Goal: Task Accomplishment & Management: Use online tool/utility

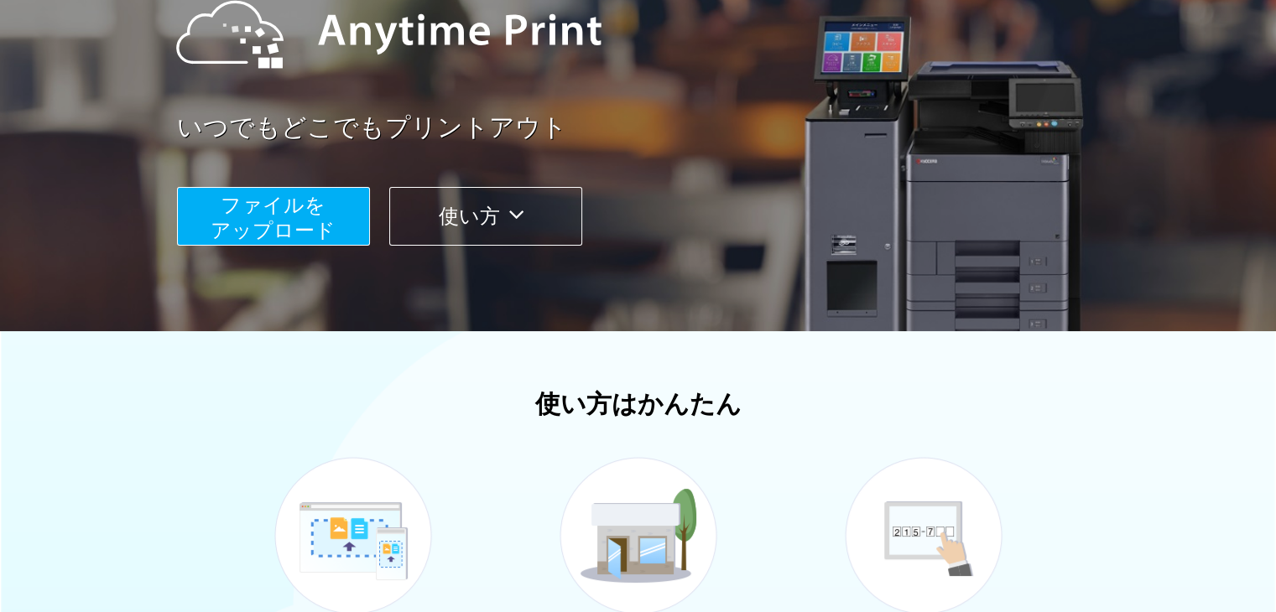
scroll to position [225, 0]
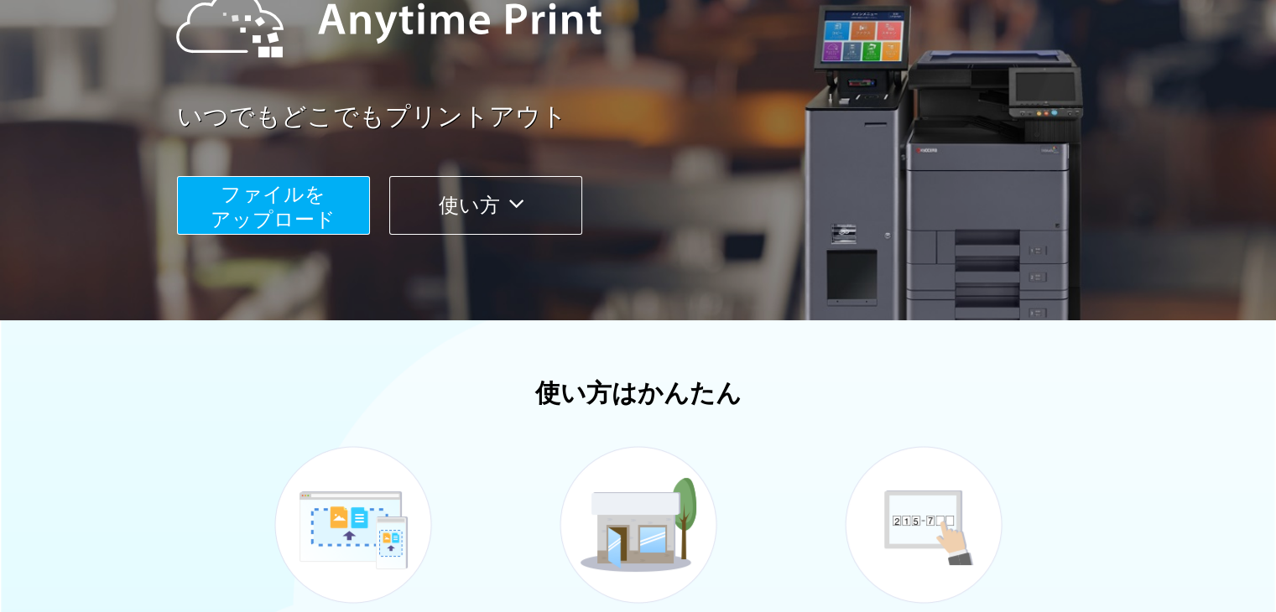
click at [284, 202] on span "ファイルを ​​アップロード" at bounding box center [273, 207] width 125 height 48
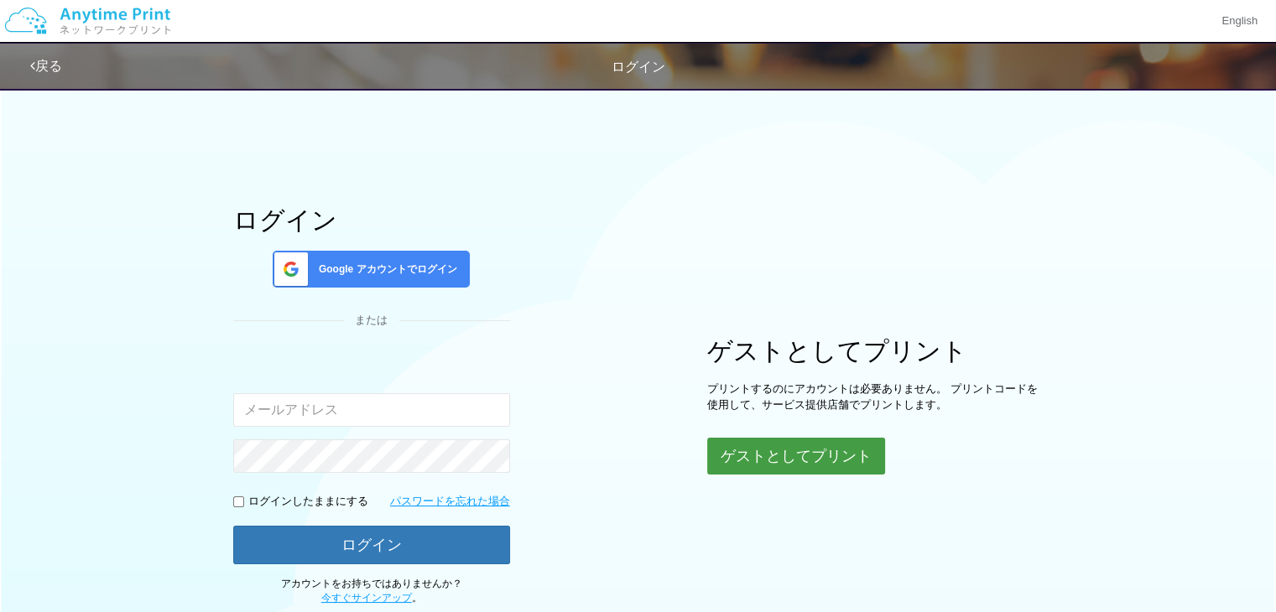
click at [808, 450] on button "ゲストとしてプリント" at bounding box center [796, 456] width 178 height 37
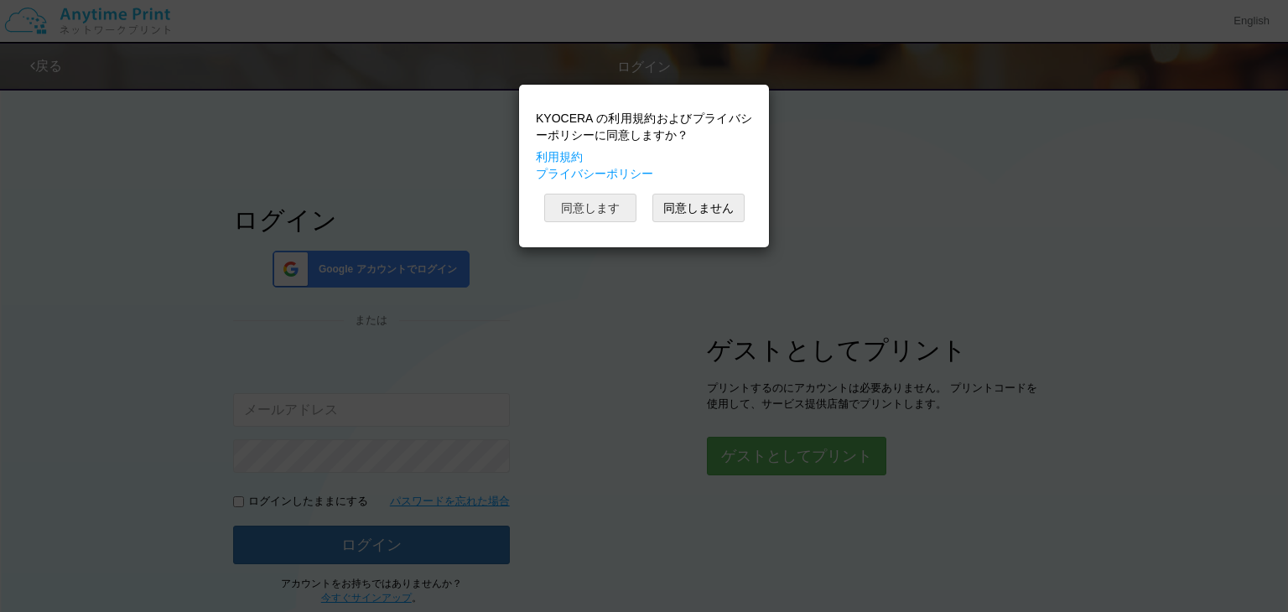
click at [597, 202] on button "同意します" at bounding box center [590, 208] width 92 height 29
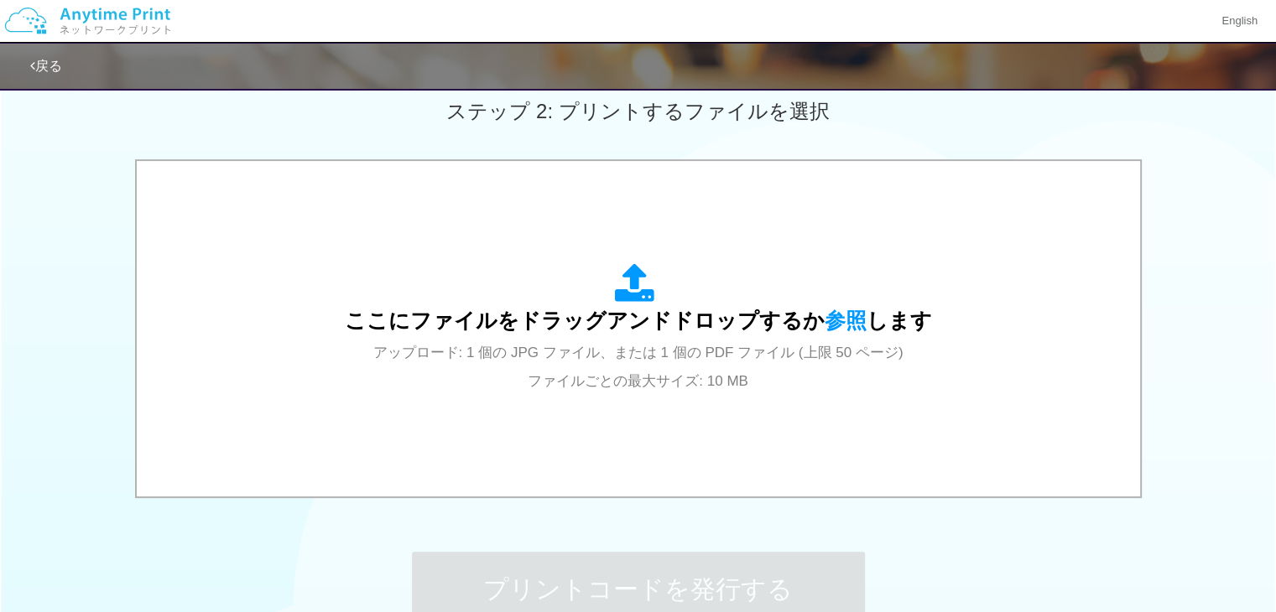
scroll to position [480, 0]
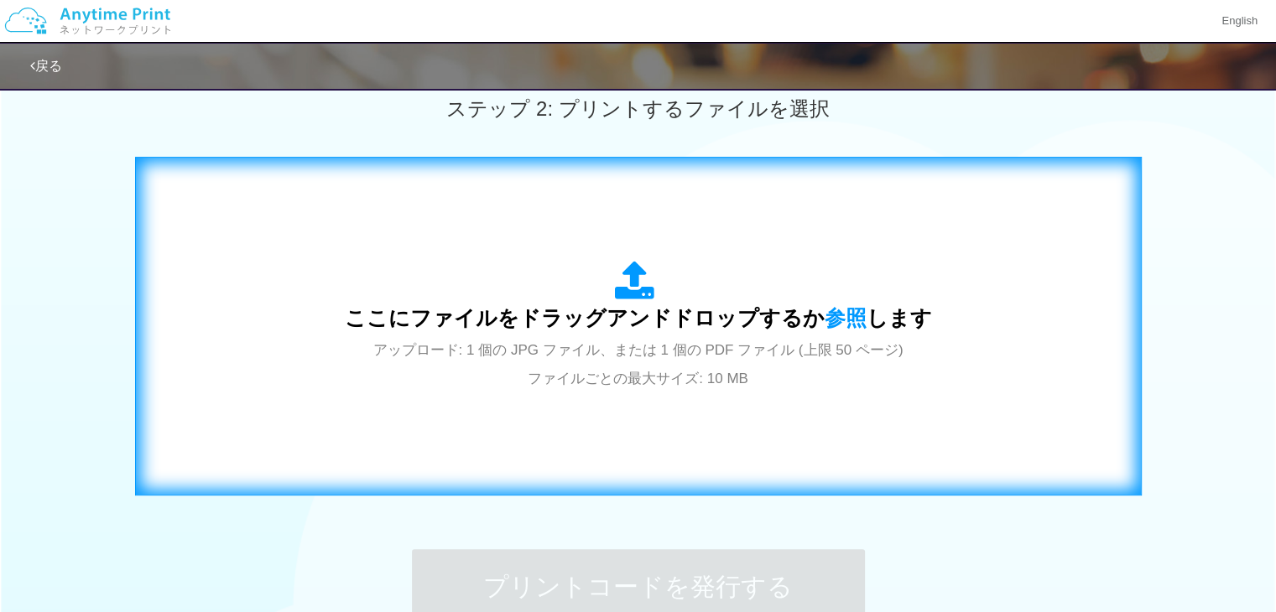
click at [634, 281] on icon at bounding box center [638, 282] width 47 height 42
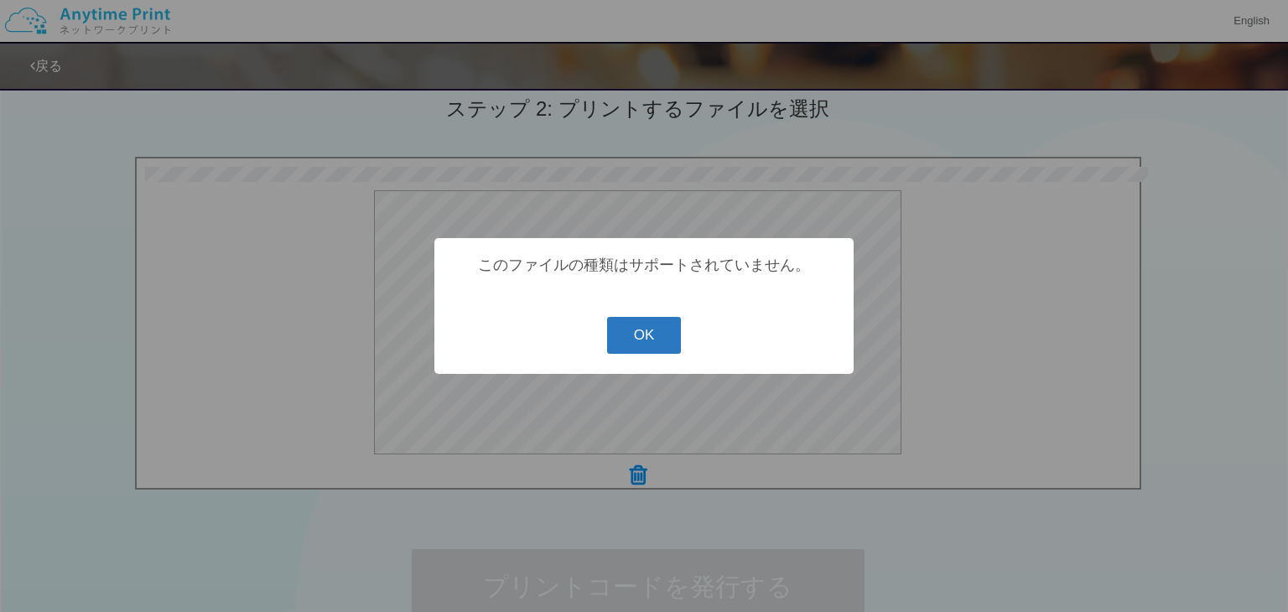
click at [641, 336] on button "OK" at bounding box center [644, 335] width 75 height 37
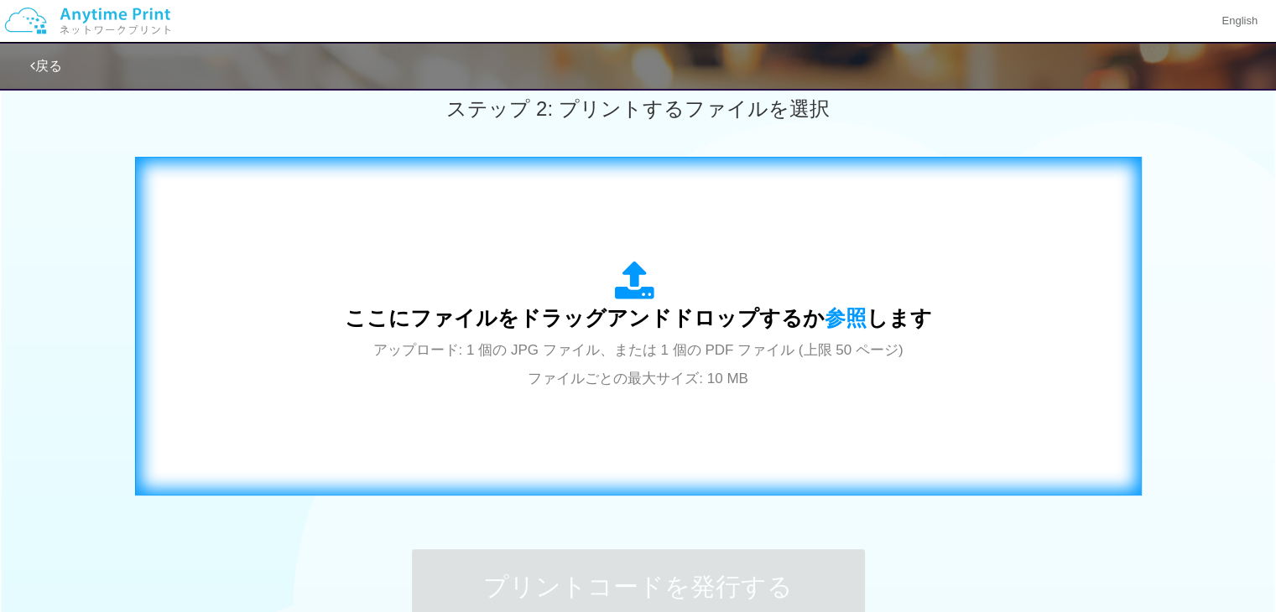
click at [625, 342] on span "アップロード: 1 個の JPG ファイル、または 1 個の PDF ファイル (上限 50 ページ) ファイルごとの最大サイズ: 10 MB" at bounding box center [638, 364] width 530 height 44
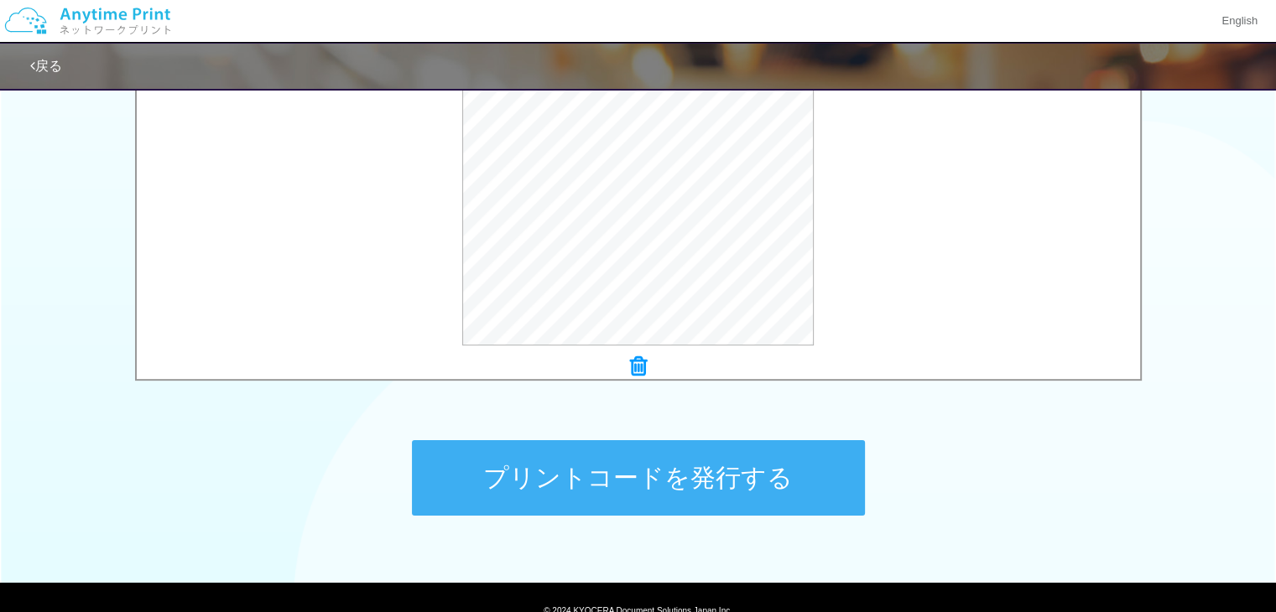
scroll to position [664, 0]
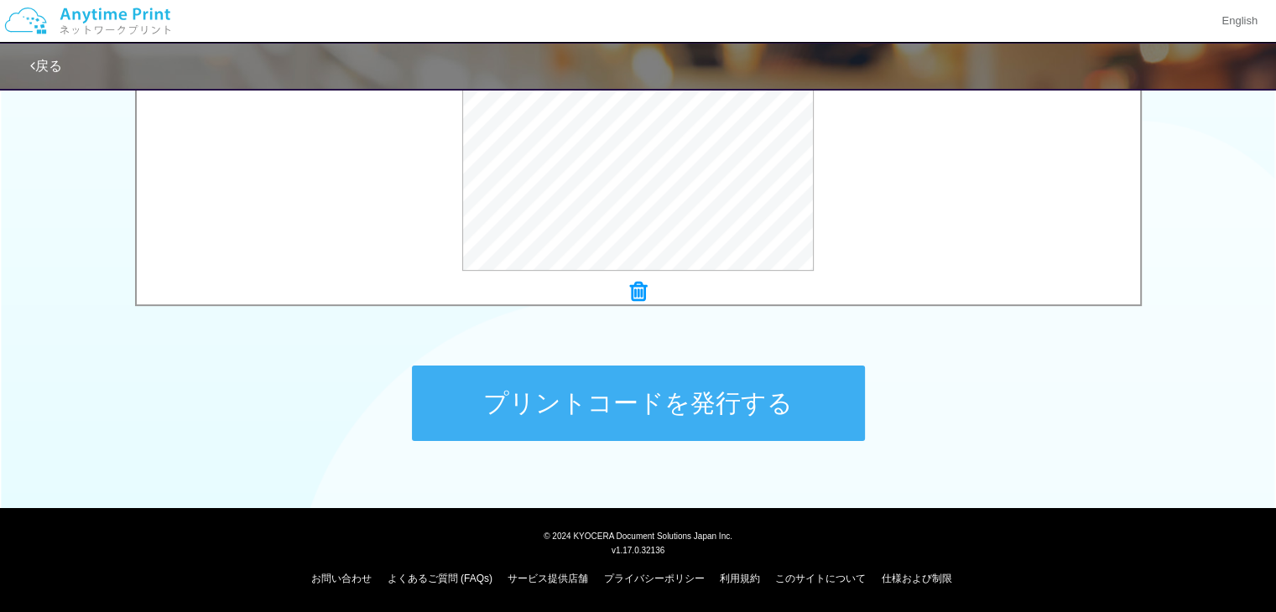
click at [658, 400] on button "プリントコードを発行する" at bounding box center [638, 403] width 453 height 75
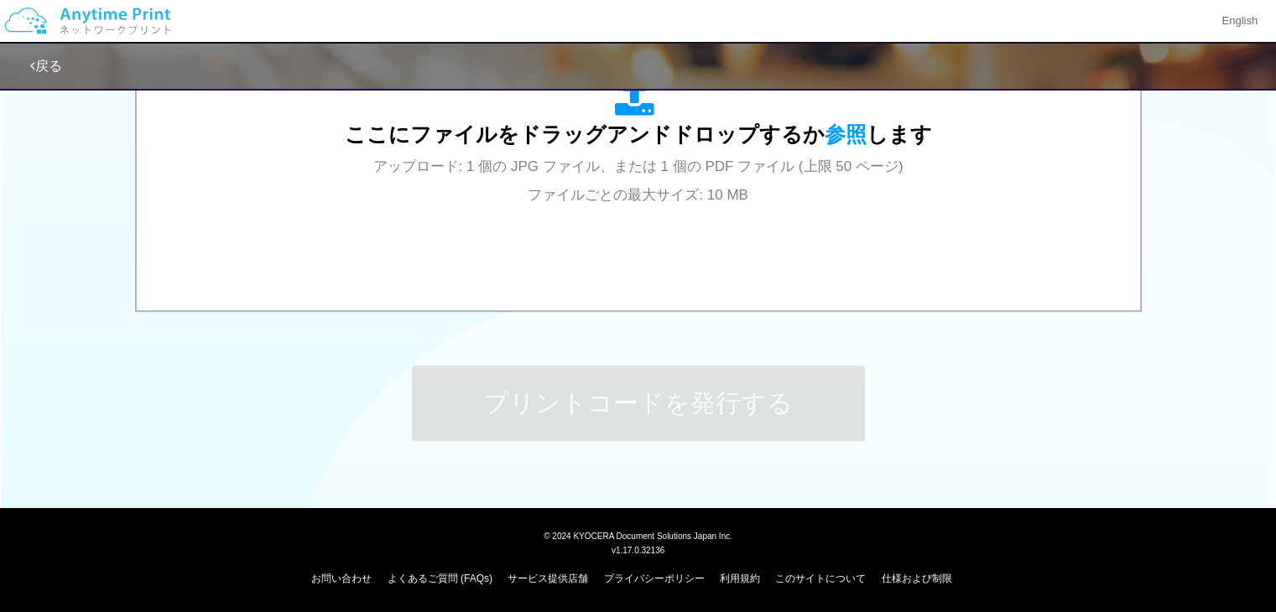
scroll to position [0, 0]
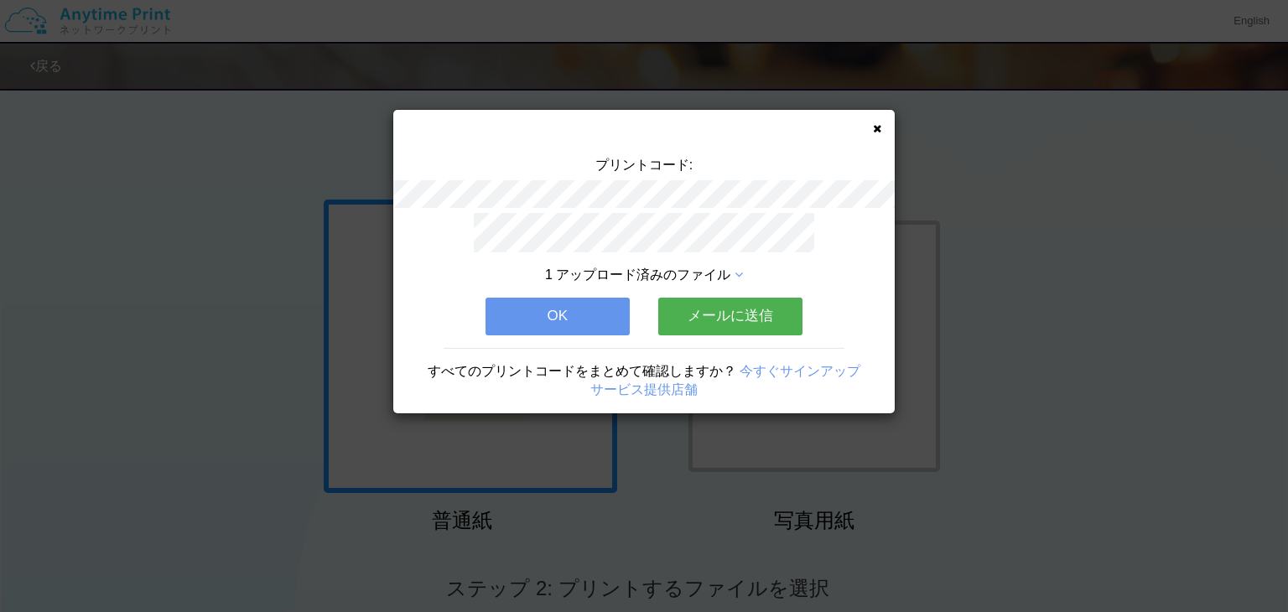
click at [730, 302] on button "メールに送信" at bounding box center [730, 316] width 144 height 37
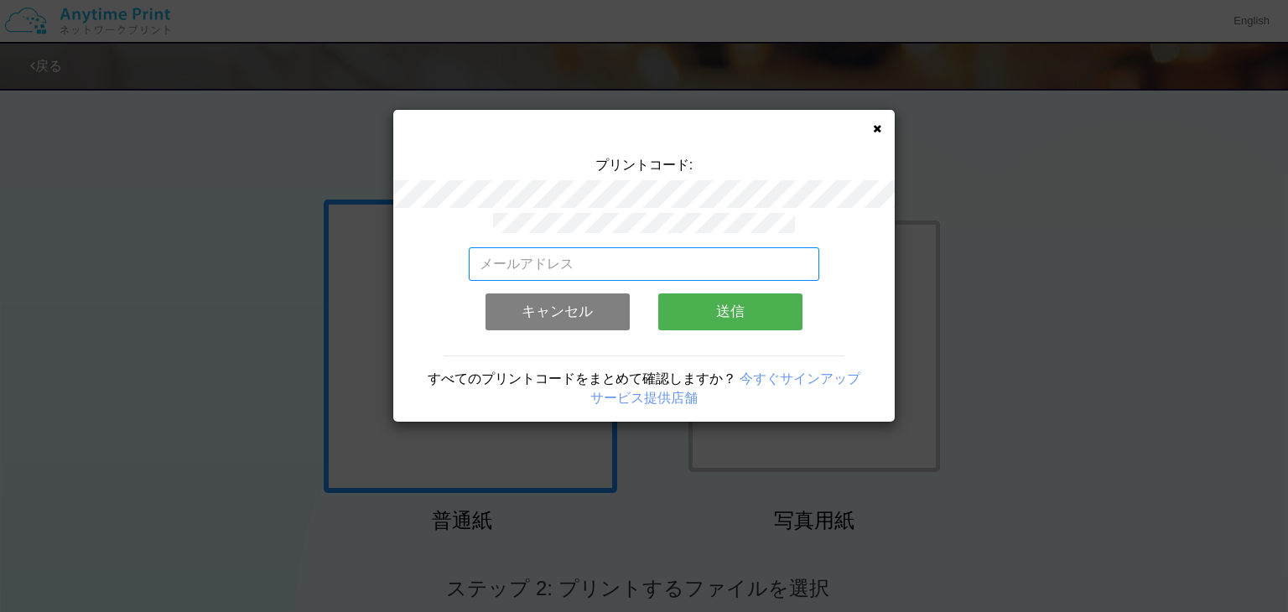
click at [486, 256] on input "email" at bounding box center [644, 264] width 351 height 34
type input "[PERSON_NAME][EMAIL_ADDRESS][DOMAIN_NAME]"
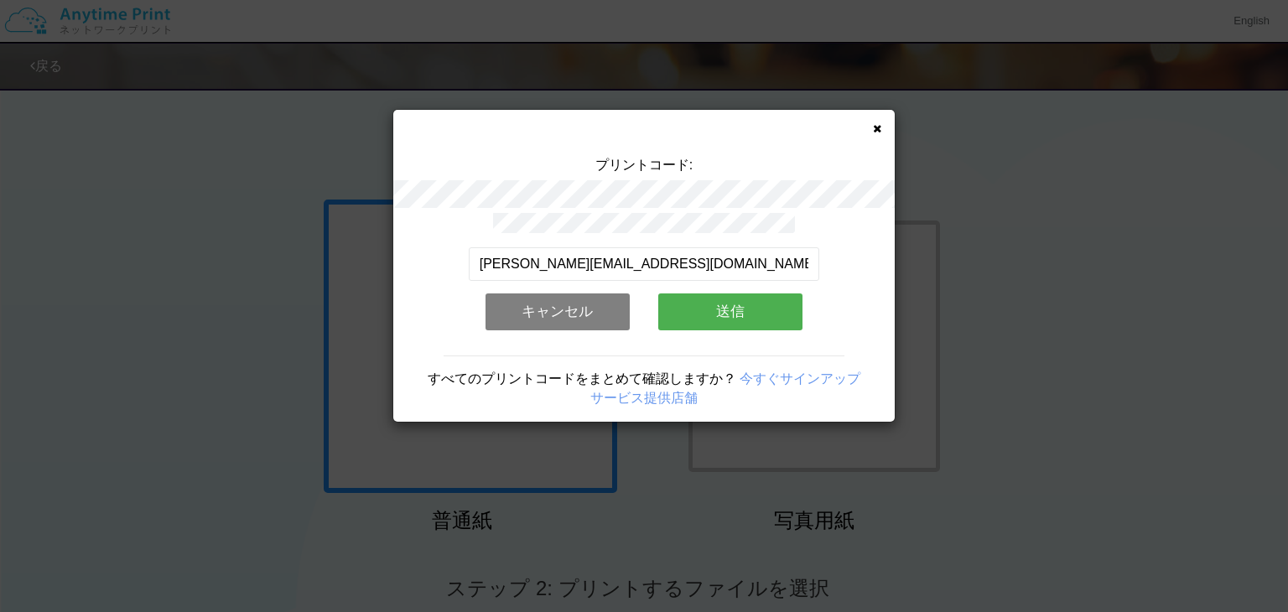
click at [747, 299] on button "送信" at bounding box center [730, 312] width 144 height 37
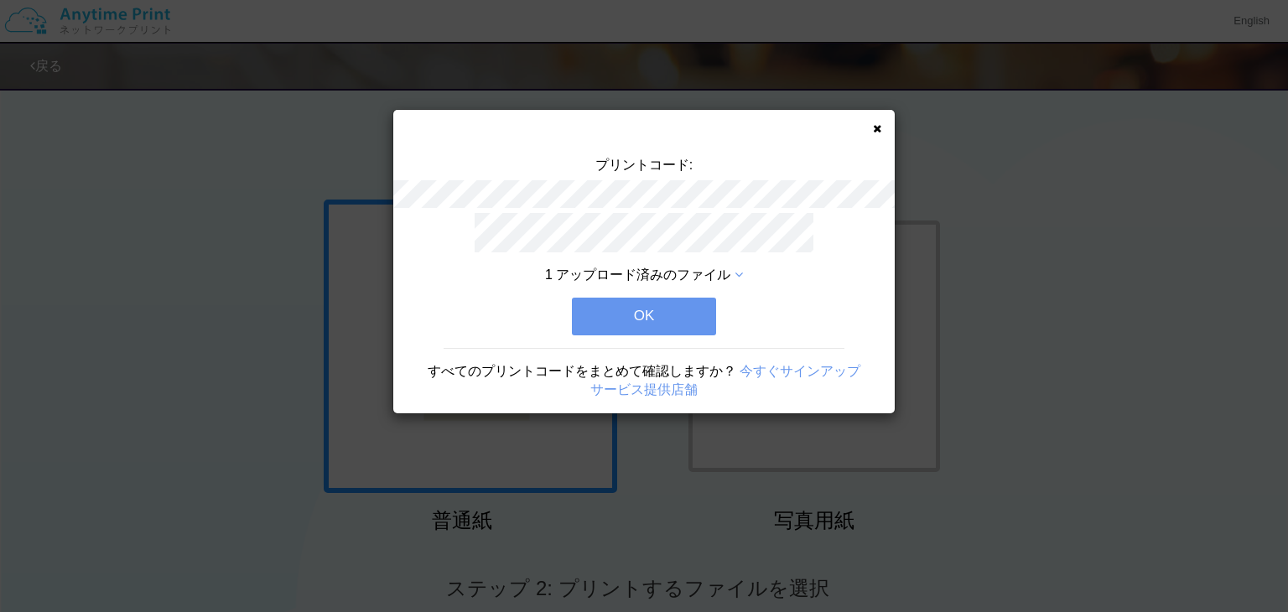
click at [642, 305] on button "OK" at bounding box center [644, 316] width 144 height 37
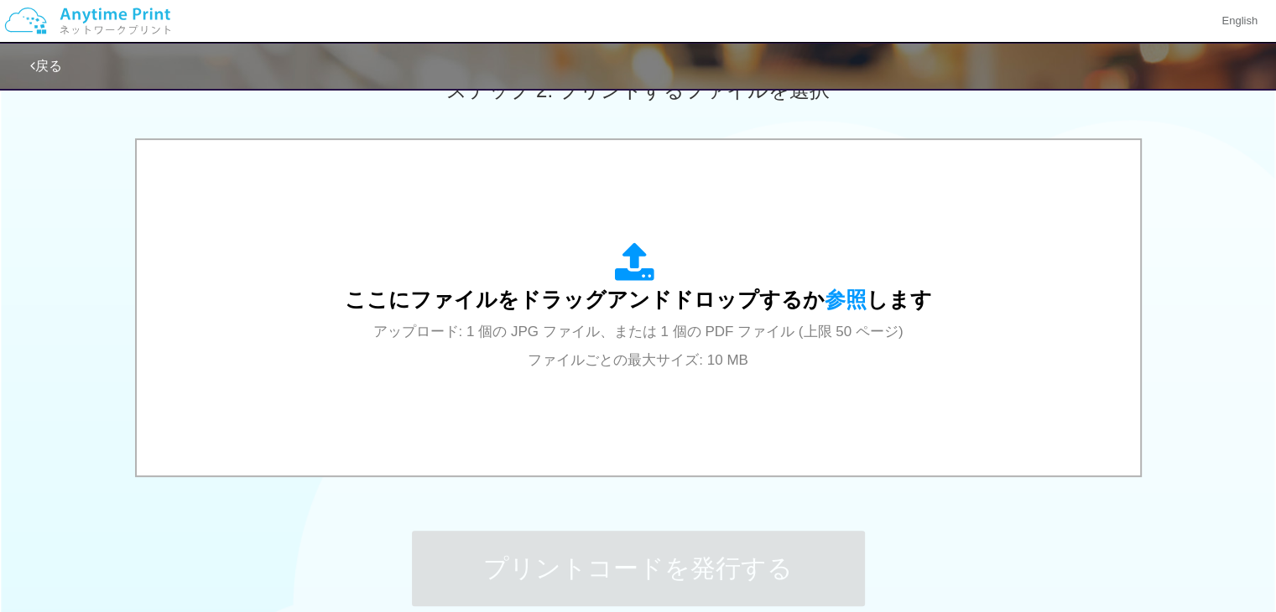
scroll to position [513, 0]
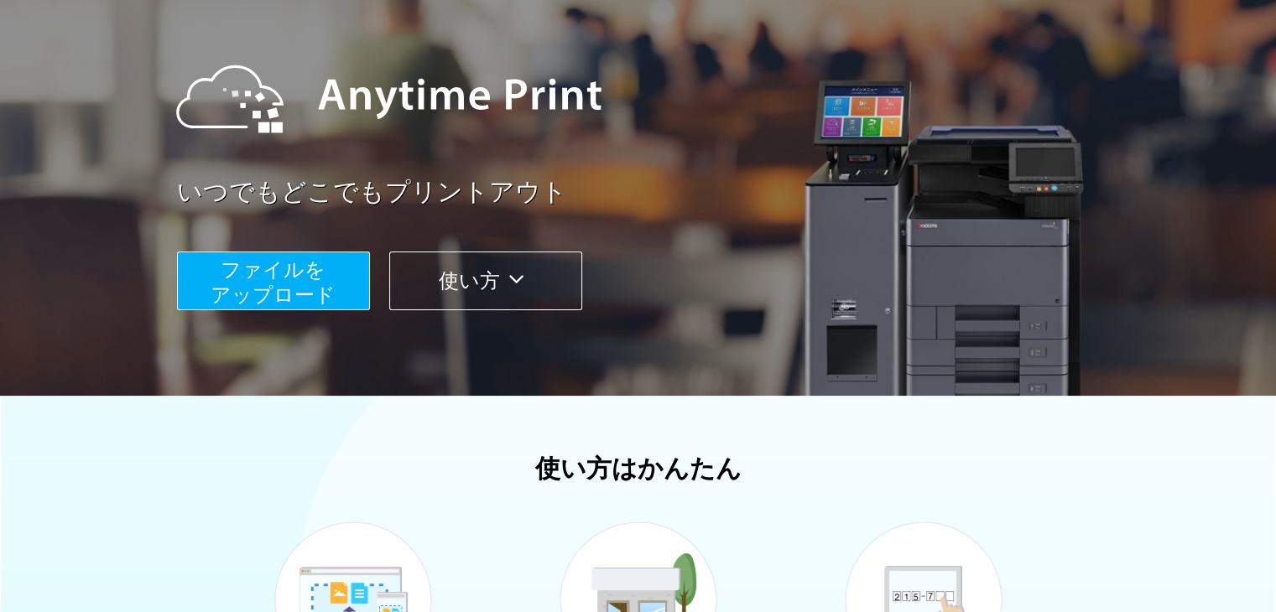
scroll to position [87, 0]
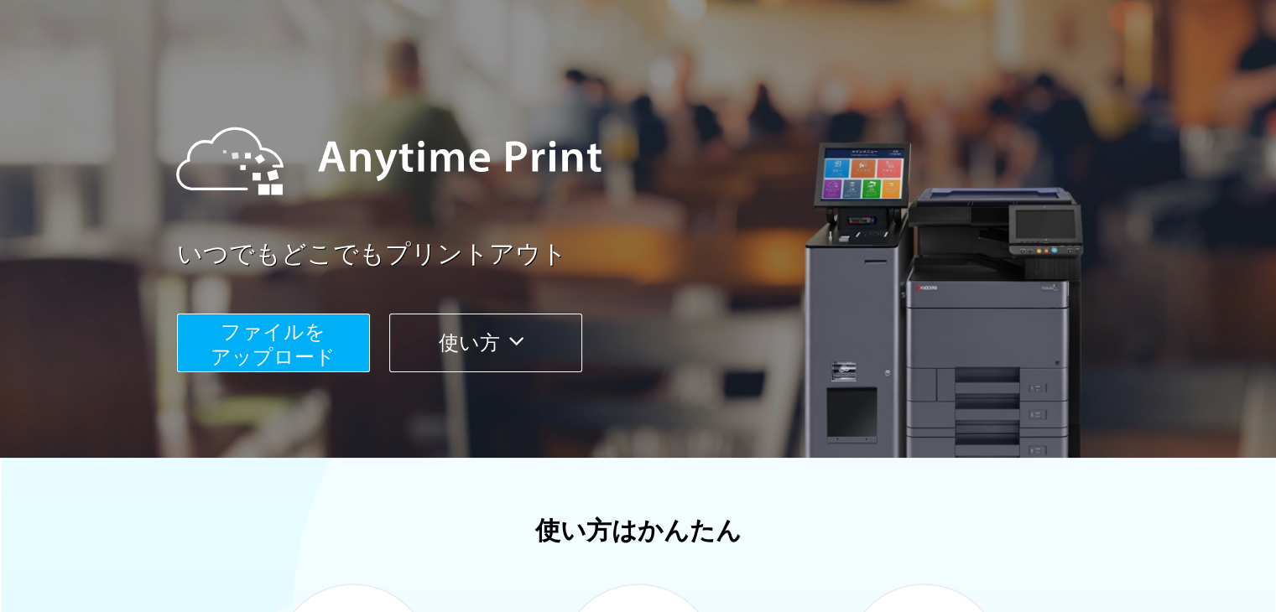
click at [288, 334] on span "ファイルを ​​アップロード" at bounding box center [273, 344] width 125 height 48
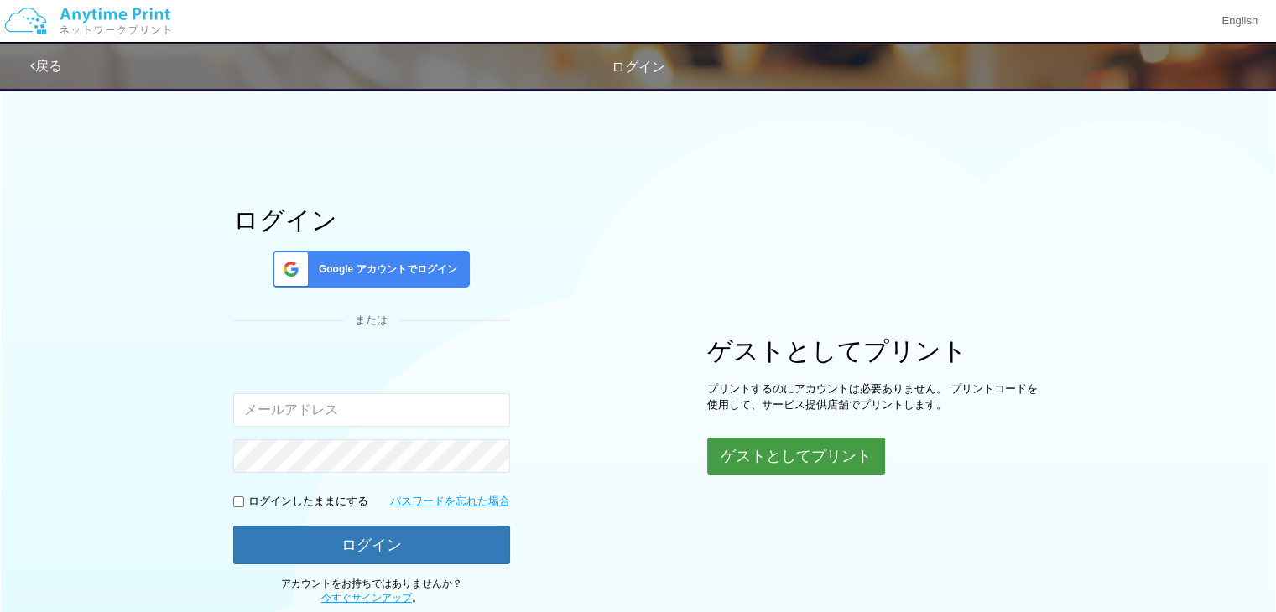
click at [815, 457] on button "ゲストとしてプリント" at bounding box center [796, 456] width 178 height 37
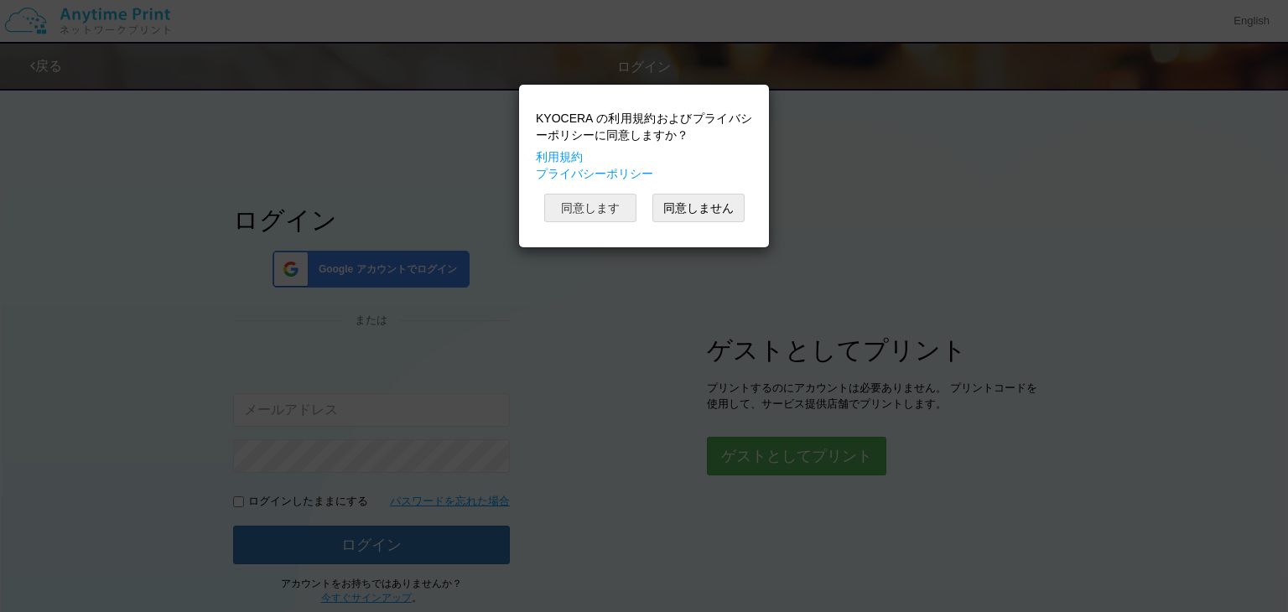
click at [589, 204] on button "同意します" at bounding box center [590, 208] width 92 height 29
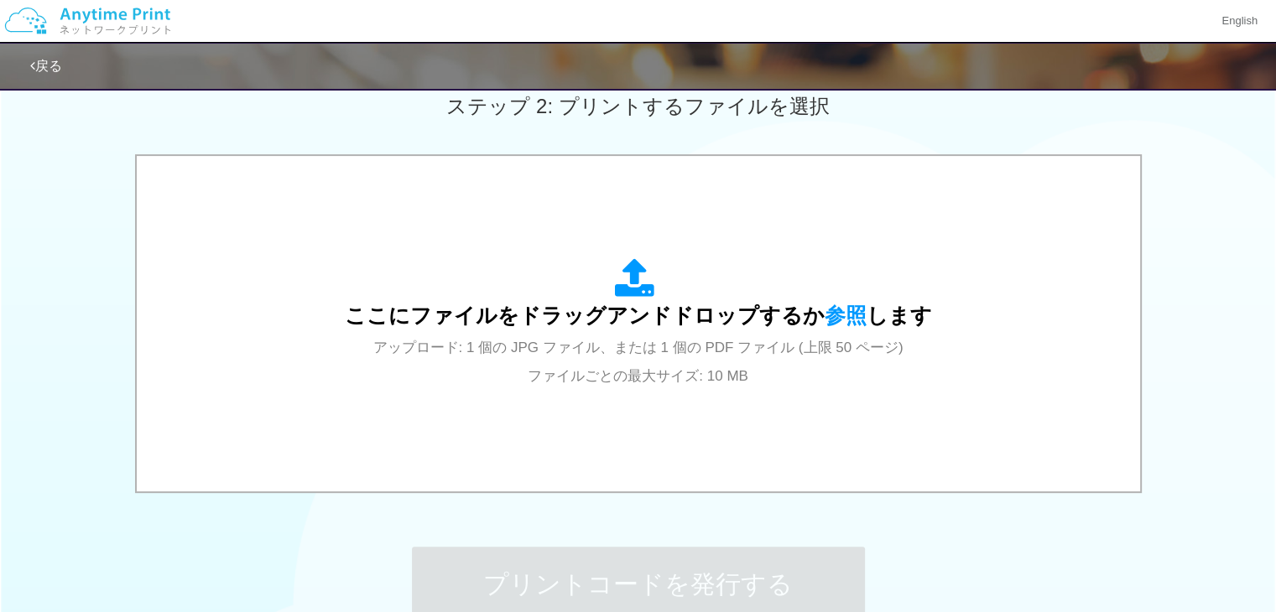
scroll to position [502, 0]
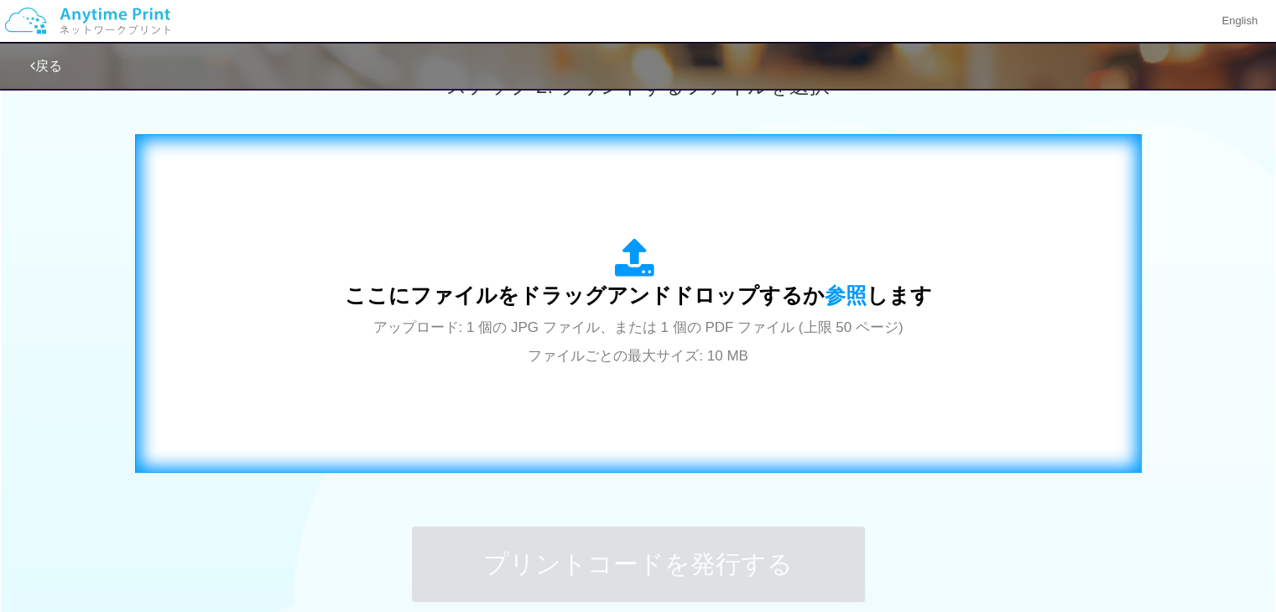
click at [638, 286] on span "ここにファイルをドラッグアンドドロップするか 参照 します" at bounding box center [638, 295] width 587 height 23
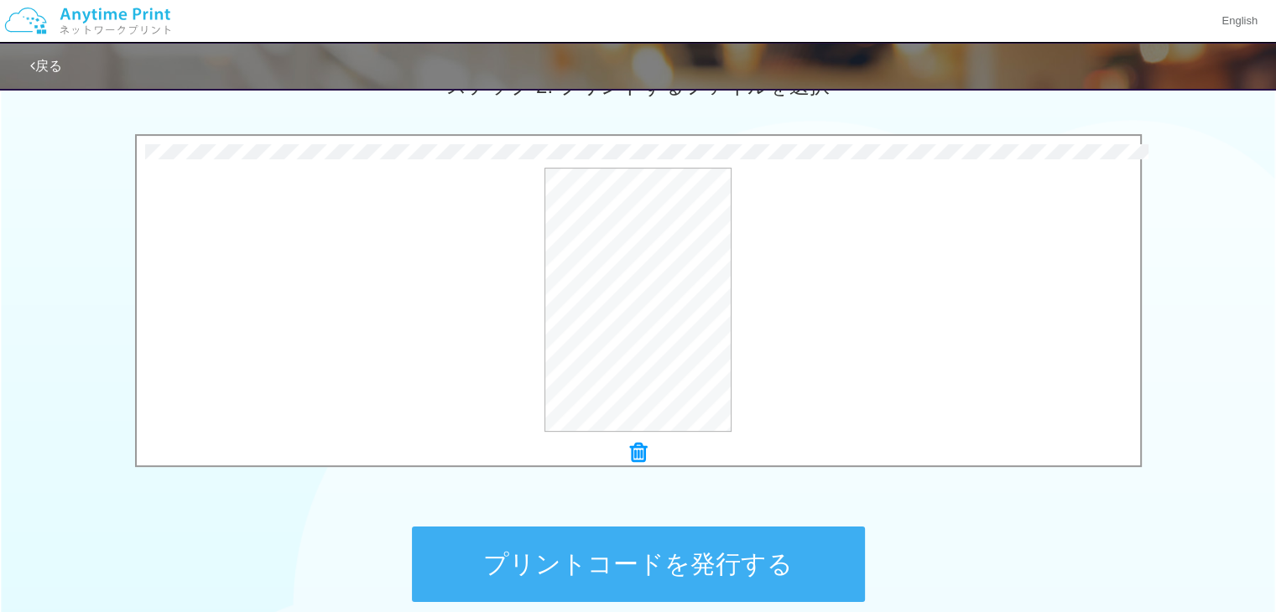
click at [675, 562] on button "プリントコードを発行する" at bounding box center [638, 564] width 453 height 75
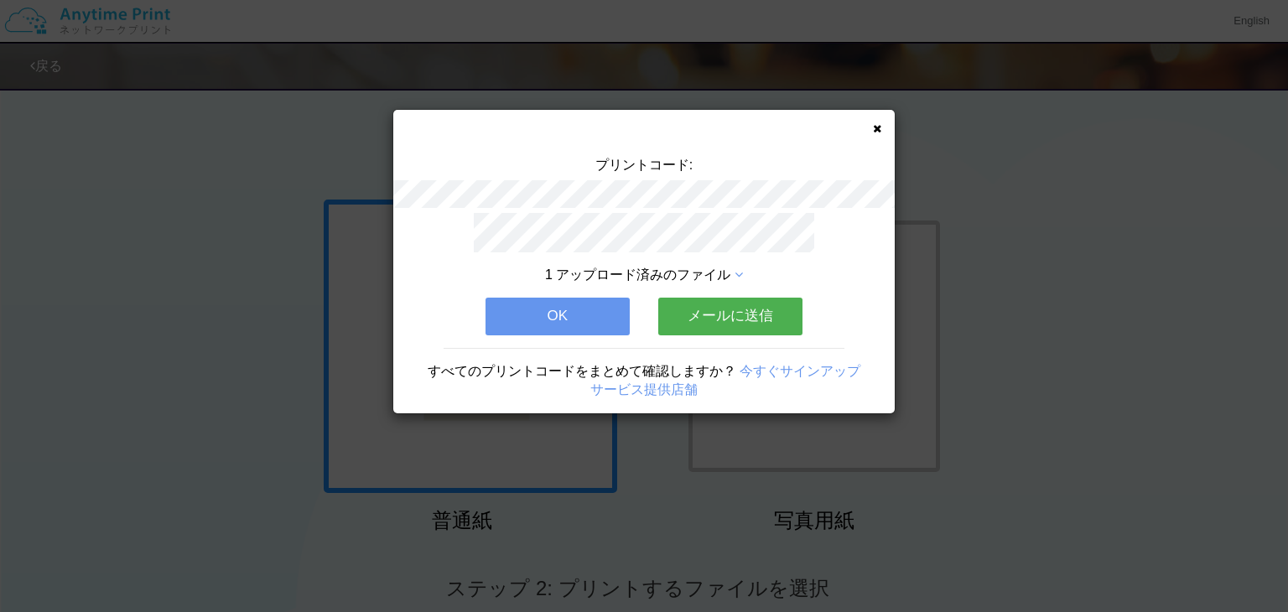
click at [725, 306] on button "メールに送信" at bounding box center [730, 316] width 144 height 37
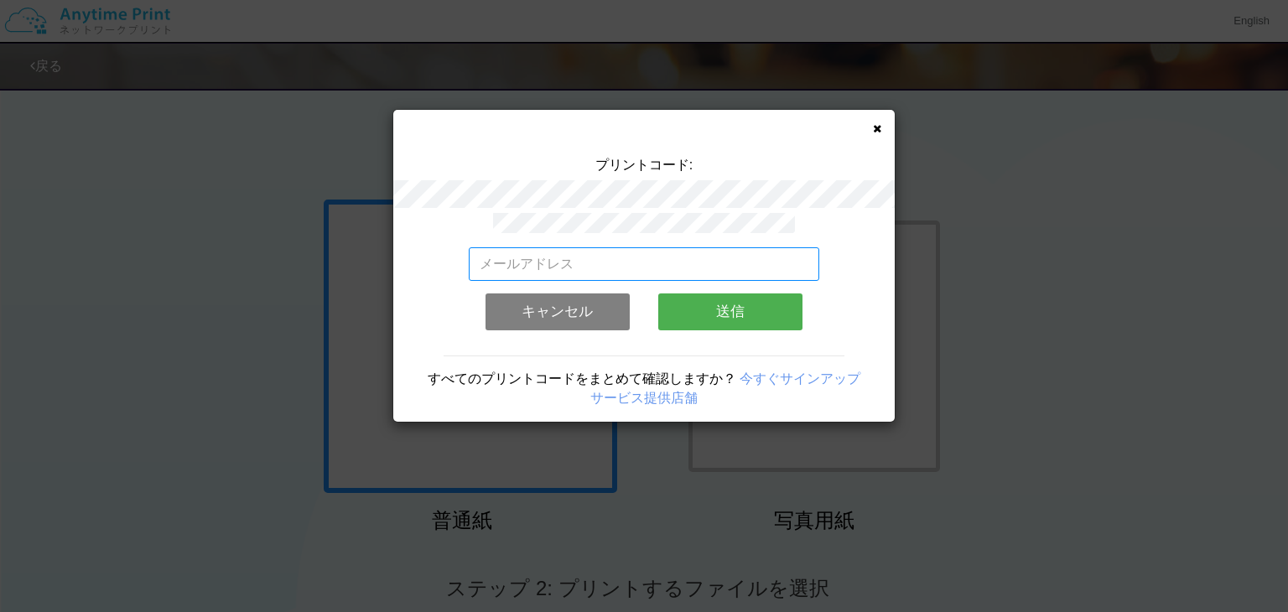
click at [492, 252] on input "email" at bounding box center [644, 264] width 351 height 34
type input "[PERSON_NAME][EMAIL_ADDRESS][DOMAIN_NAME]"
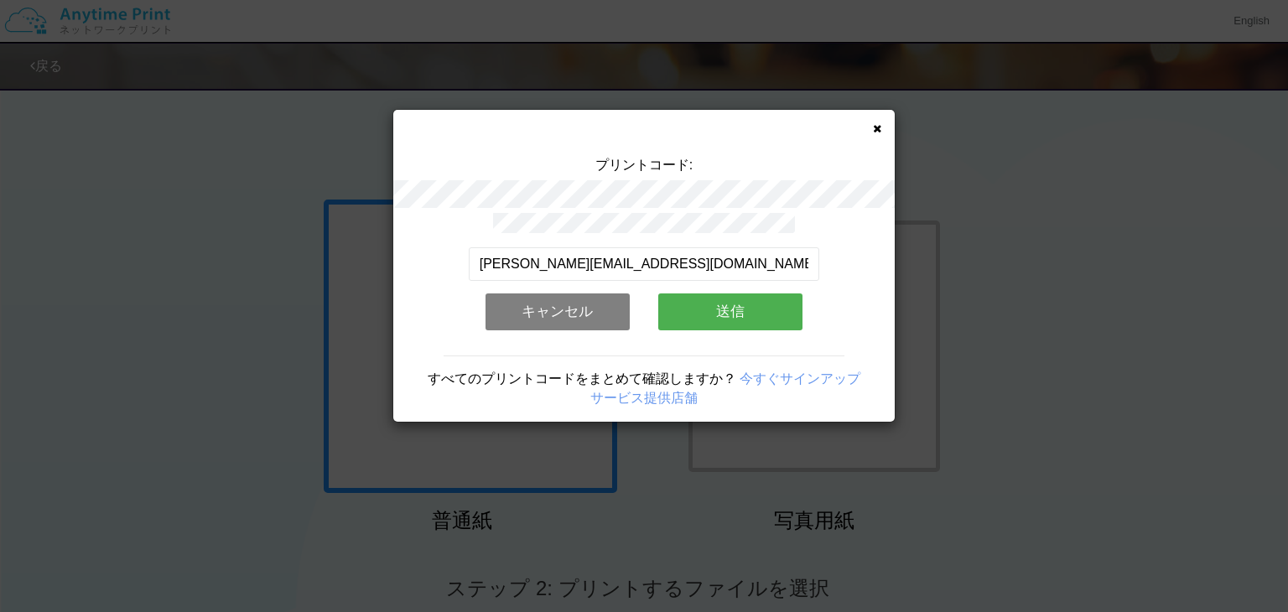
click at [732, 301] on button "送信" at bounding box center [730, 312] width 144 height 37
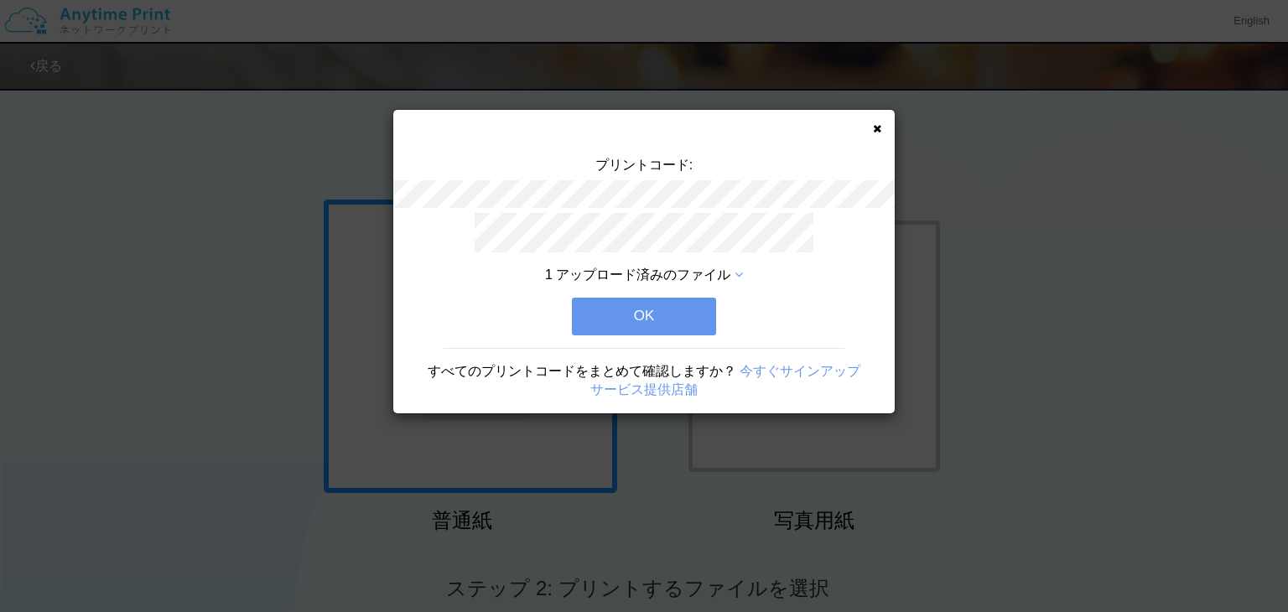
click at [641, 305] on button "OK" at bounding box center [644, 316] width 144 height 37
